Goal: Information Seeking & Learning: Check status

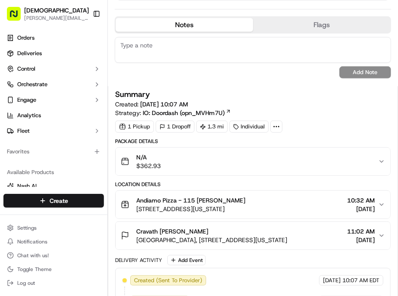
scroll to position [191, 0]
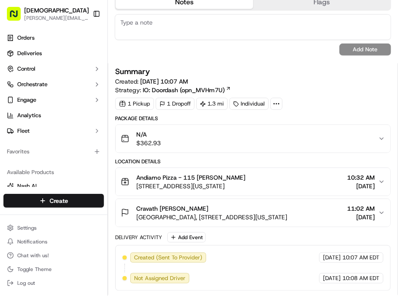
click at [360, 173] on span "10:32 AM" at bounding box center [361, 177] width 28 height 9
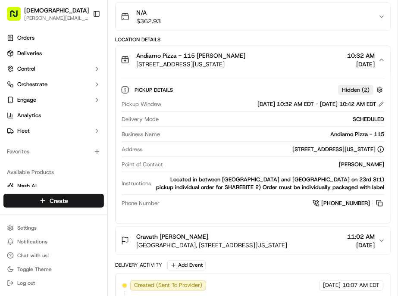
scroll to position [431, 0]
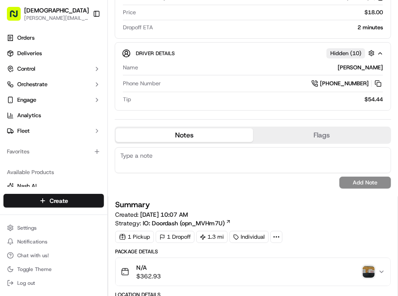
scroll to position [96, 0]
click at [364, 265] on img "button" at bounding box center [368, 271] width 12 height 12
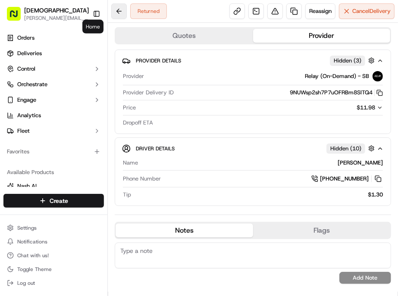
click at [111, 8] on button at bounding box center [119, 11] width 16 height 16
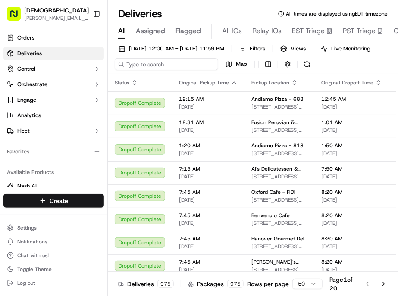
click at [123, 58] on input at bounding box center [166, 64] width 103 height 12
paste input "Sophia Jaffe"
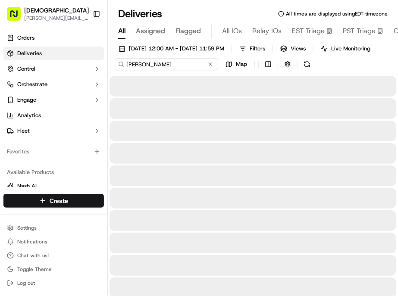
type input "Sophia Jaffe"
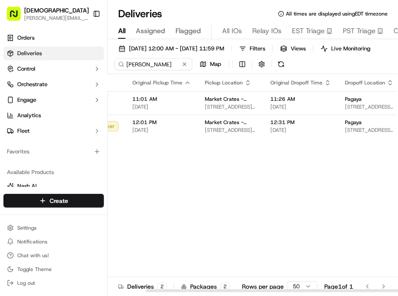
scroll to position [0, 61]
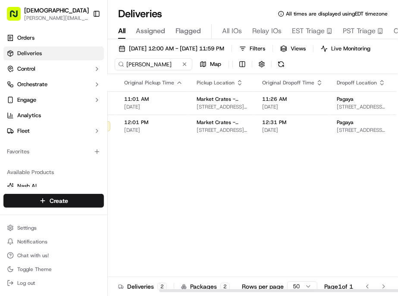
drag, startPoint x: 199, startPoint y: 277, endPoint x: 356, endPoint y: 193, distance: 177.3
click at [302, 289] on div at bounding box center [303, 290] width 289 height 3
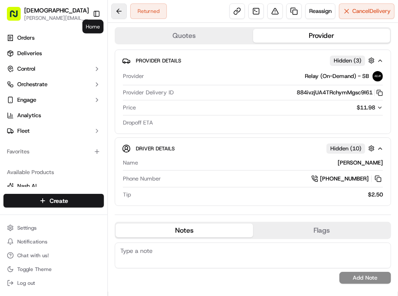
click at [111, 10] on button at bounding box center [119, 11] width 16 height 16
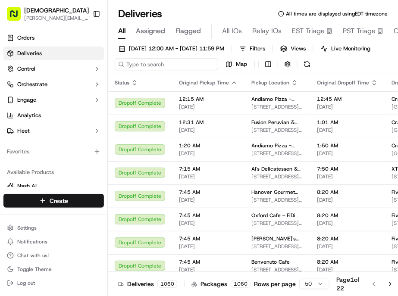
click at [146, 58] on input at bounding box center [166, 64] width 103 height 12
paste input "Priyanka Amireddy"
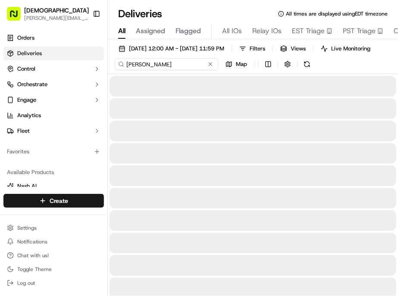
type input "Priyanka Amireddy"
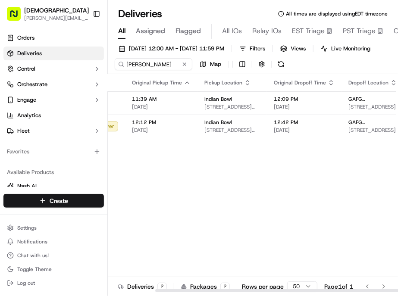
scroll to position [0, 61]
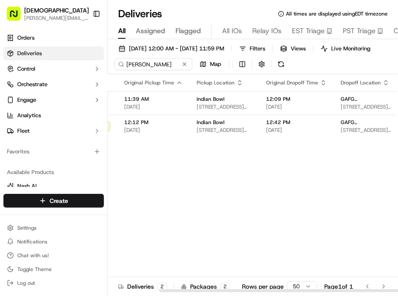
drag, startPoint x: 229, startPoint y: 277, endPoint x: 308, endPoint y: 278, distance: 79.7
click at [308, 289] on div at bounding box center [303, 290] width 289 height 3
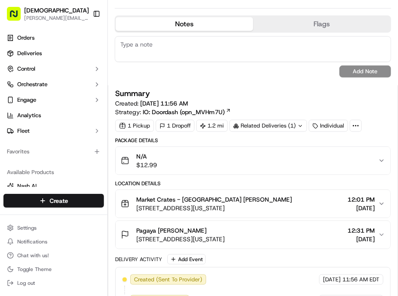
scroll to position [287, 0]
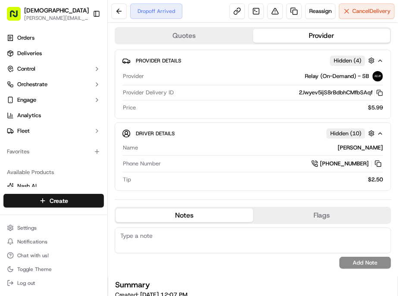
click at [382, 281] on div "Summary Created: 09/15/2025 12:07 PM Strategy: IO: Doordash (opn_MVHm7U)" at bounding box center [252, 294] width 275 height 27
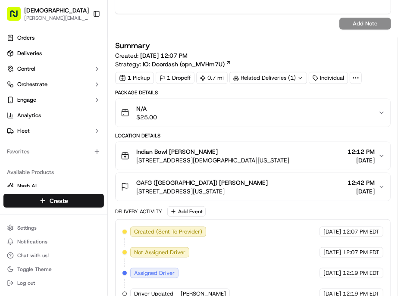
scroll to position [335, 0]
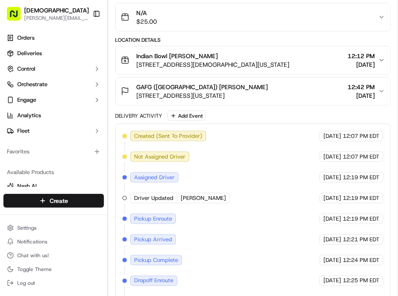
drag, startPoint x: 279, startPoint y: 246, endPoint x: 240, endPoint y: 235, distance: 40.7
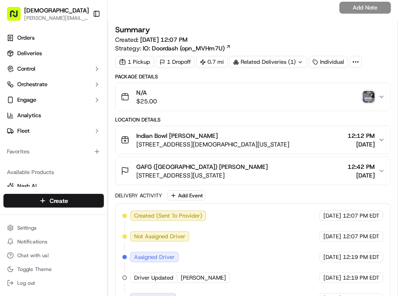
scroll to position [417, 0]
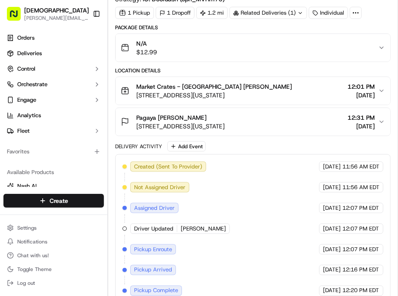
scroll to position [392, 0]
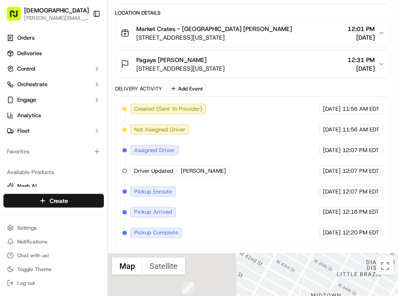
drag, startPoint x: 191, startPoint y: 190, endPoint x: 255, endPoint y: 206, distance: 65.6
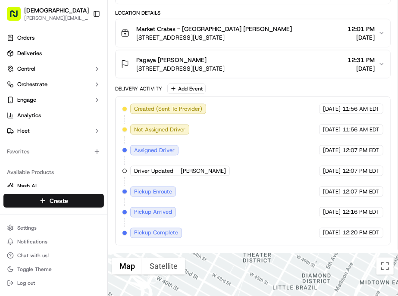
drag, startPoint x: 345, startPoint y: 208, endPoint x: 280, endPoint y: 221, distance: 66.3
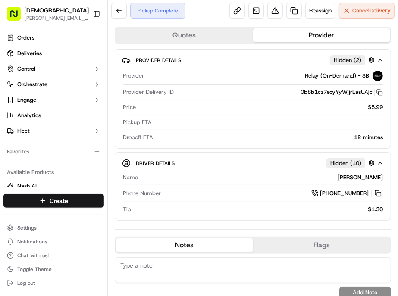
scroll to position [0, 0]
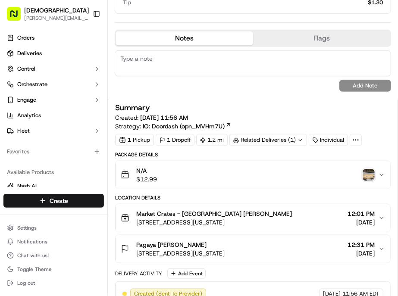
scroll to position [191, 0]
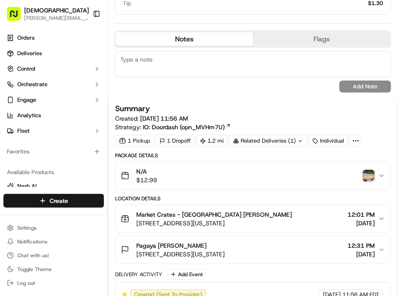
click at [367, 170] on img "button" at bounding box center [368, 176] width 12 height 12
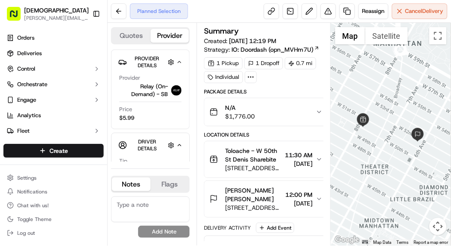
click at [265, 146] on span "Toloache - W 50th St Denis Sharebite" at bounding box center [253, 154] width 56 height 17
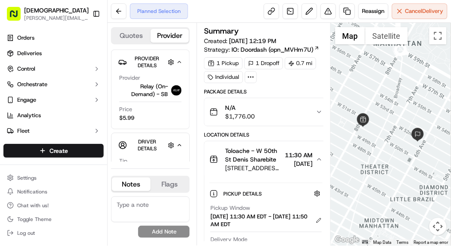
drag, startPoint x: 187, startPoint y: 161, endPoint x: 302, endPoint y: 162, distance: 114.2
click at [302, 213] on div "[DATE] 11:30 AM EDT - [DATE] 11:50 AM EDT" at bounding box center [267, 221] width 112 height 16
drag, startPoint x: 187, startPoint y: 161, endPoint x: 304, endPoint y: 160, distance: 117.2
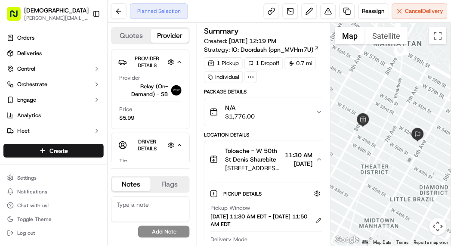
copy div "[DATE] 11:30 AM EDT - [DATE] 11:50 AM EDT"
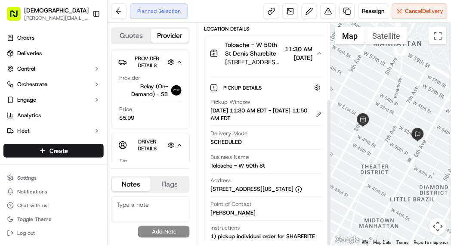
scroll to position [115, 0]
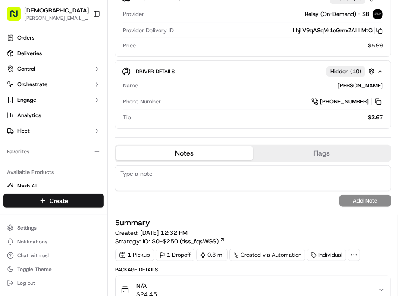
scroll to position [143, 0]
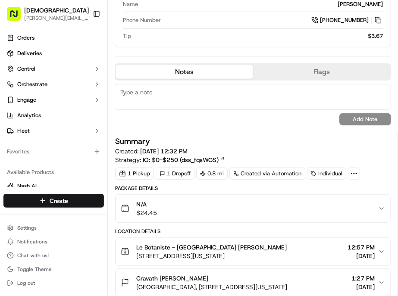
click at [358, 252] on span "[DATE]" at bounding box center [360, 256] width 27 height 9
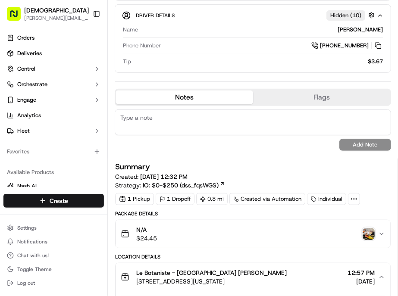
scroll to position [191, 0]
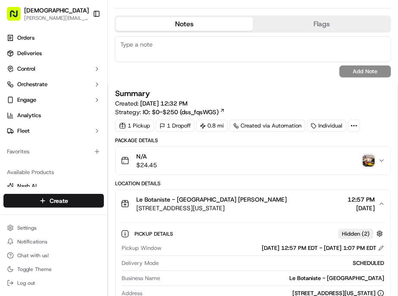
click at [365, 155] on img "button" at bounding box center [368, 161] width 12 height 12
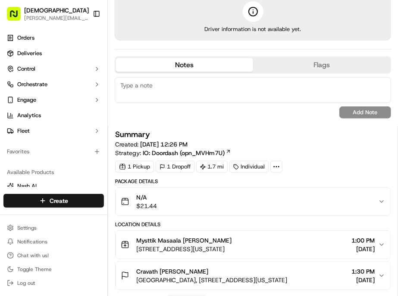
scroll to position [191, 0]
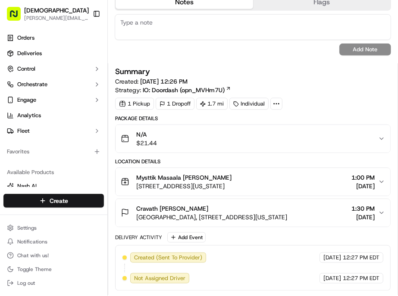
click at [286, 173] on div "Mysttik Masaala [PERSON_NAME] [STREET_ADDRESS][US_STATE] 1:00 PM [DATE]" at bounding box center [249, 181] width 257 height 17
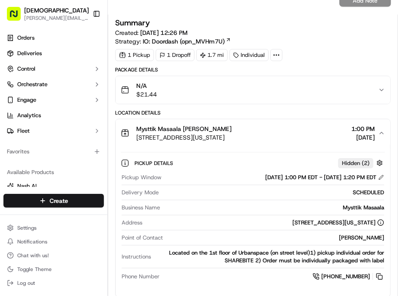
scroll to position [257, 0]
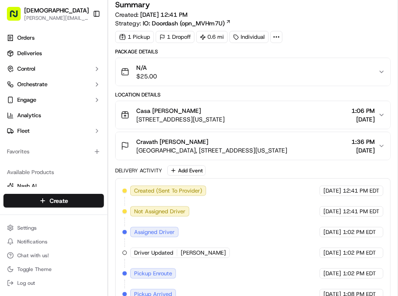
scroll to position [287, 0]
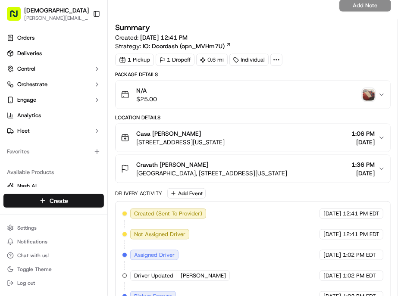
scroll to position [143, 0]
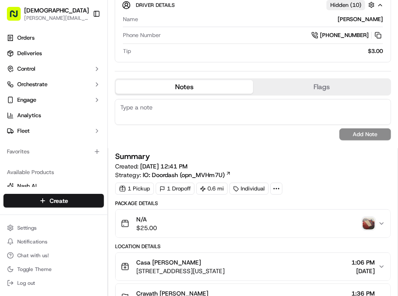
click at [365, 218] on img "button" at bounding box center [368, 224] width 12 height 12
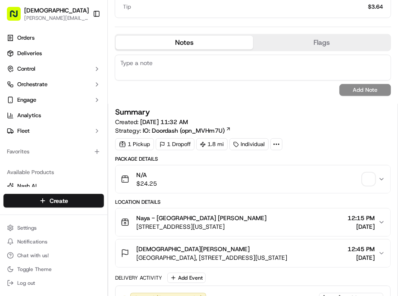
scroll to position [239, 0]
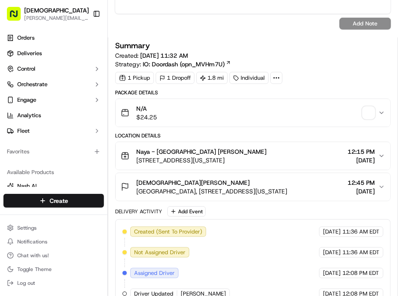
click at [368, 107] on span "button" at bounding box center [368, 113] width 12 height 12
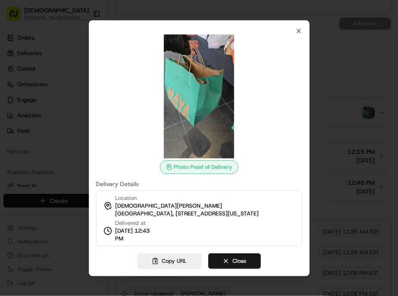
scroll to position [0, 0]
click at [295, 34] on icon "button" at bounding box center [298, 31] width 7 height 7
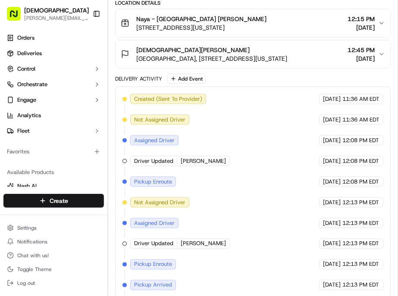
scroll to position [431, 0]
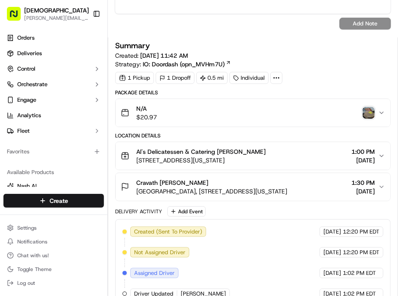
click at [367, 107] on img "button" at bounding box center [368, 113] width 12 height 12
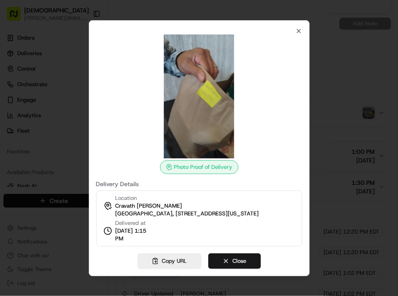
click at [276, 61] on div "Photo Proof of Delivery Delivery Details Location [GEOGRAPHIC_DATA][PERSON_NAME…" at bounding box center [199, 148] width 221 height 256
click at [295, 34] on icon "button" at bounding box center [298, 31] width 7 height 7
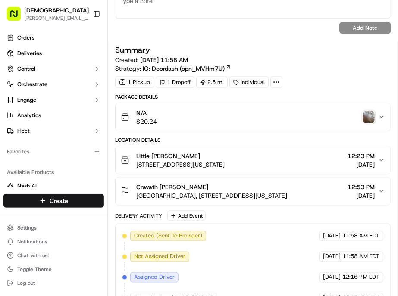
scroll to position [383, 0]
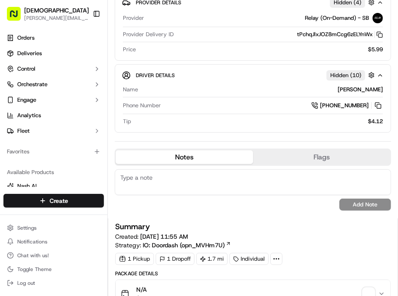
scroll to position [191, 0]
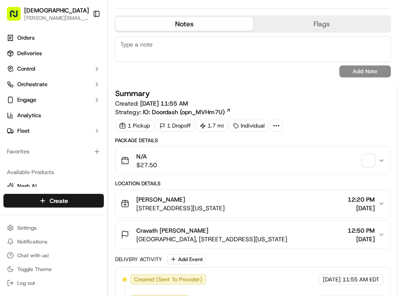
click at [370, 155] on span "button" at bounding box center [368, 161] width 12 height 12
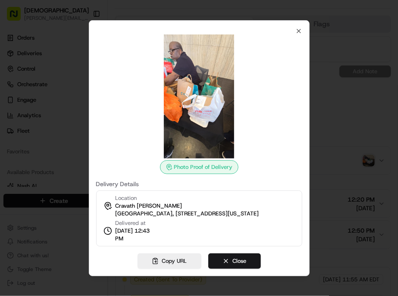
scroll to position [0, 0]
click at [393, 153] on div at bounding box center [199, 148] width 398 height 296
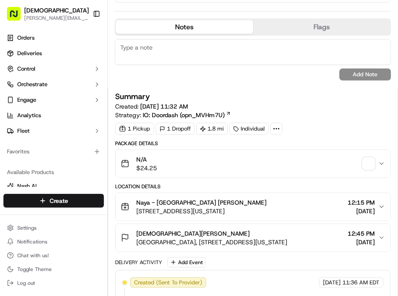
scroll to position [191, 0]
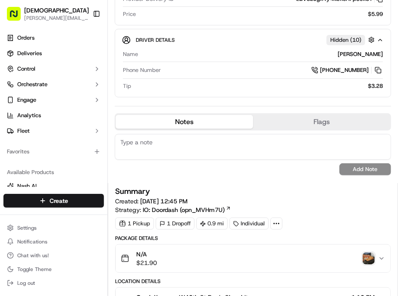
scroll to position [143, 0]
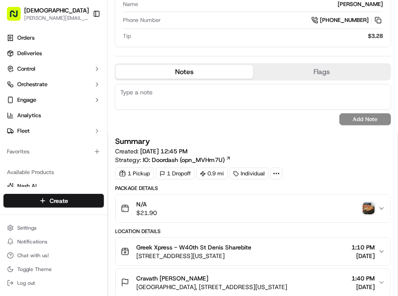
click at [371, 202] on img "button" at bounding box center [368, 208] width 12 height 12
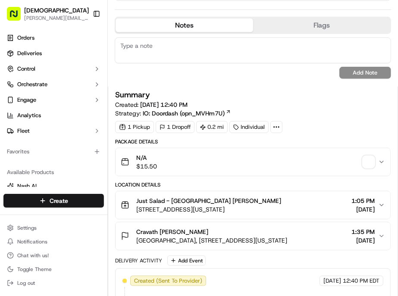
scroll to position [191, 0]
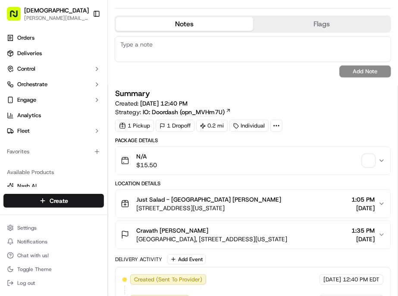
click at [366, 155] on span "button" at bounding box center [368, 161] width 12 height 12
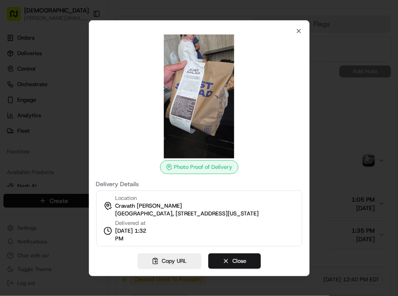
scroll to position [0, 0]
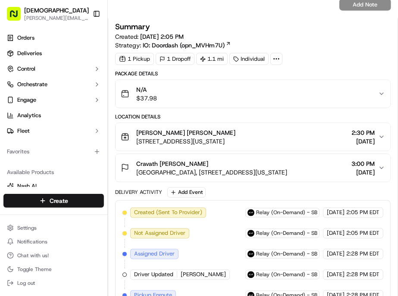
scroll to position [431, 0]
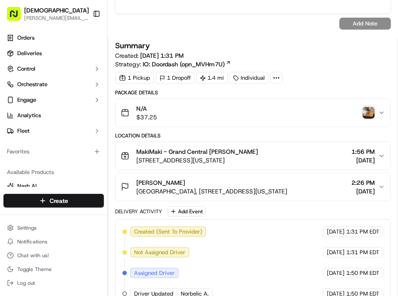
click at [368, 107] on img "button" at bounding box center [368, 113] width 12 height 12
